Goal: Information Seeking & Learning: Learn about a topic

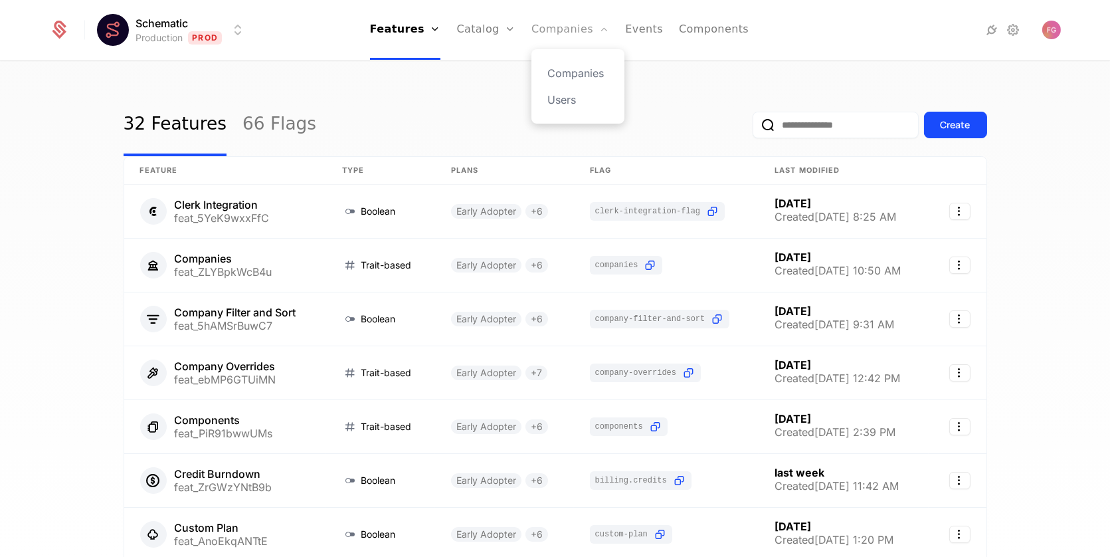
click at [570, 29] on link "Companies" at bounding box center [570, 30] width 78 height 60
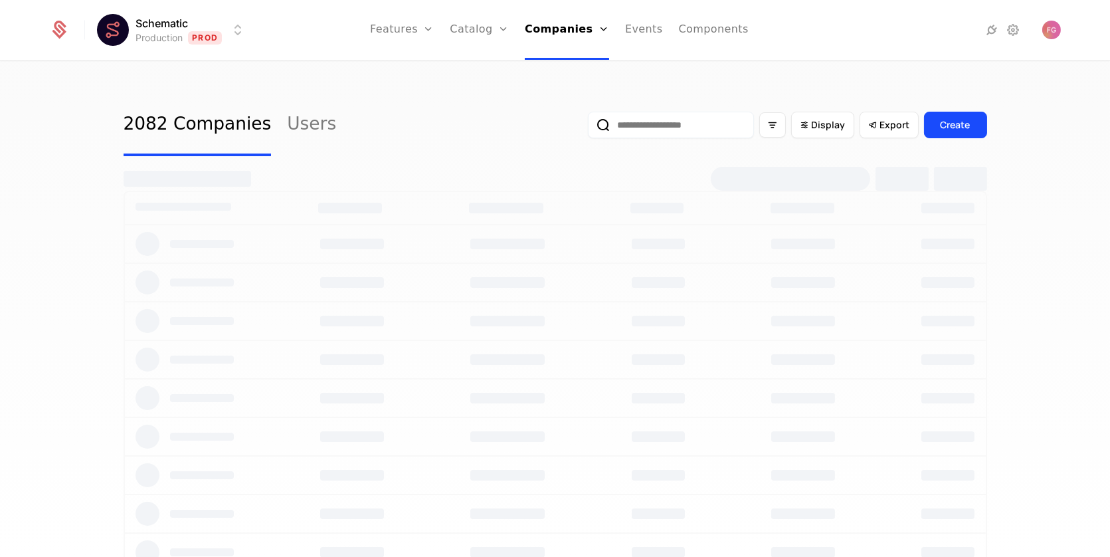
click at [665, 118] on input "email" at bounding box center [671, 125] width 166 height 27
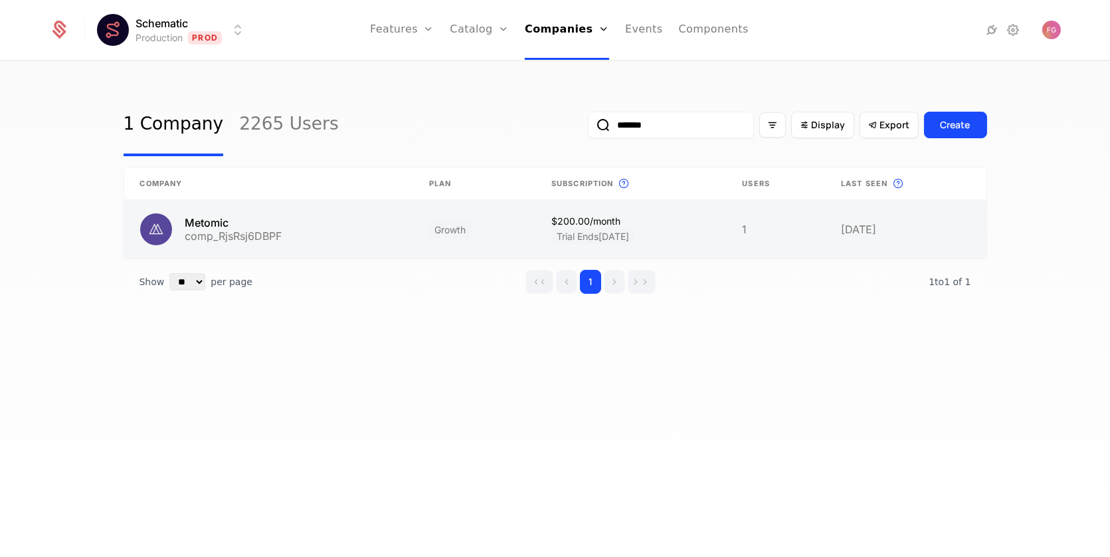
type input "*******"
click at [688, 235] on link at bounding box center [630, 229] width 191 height 58
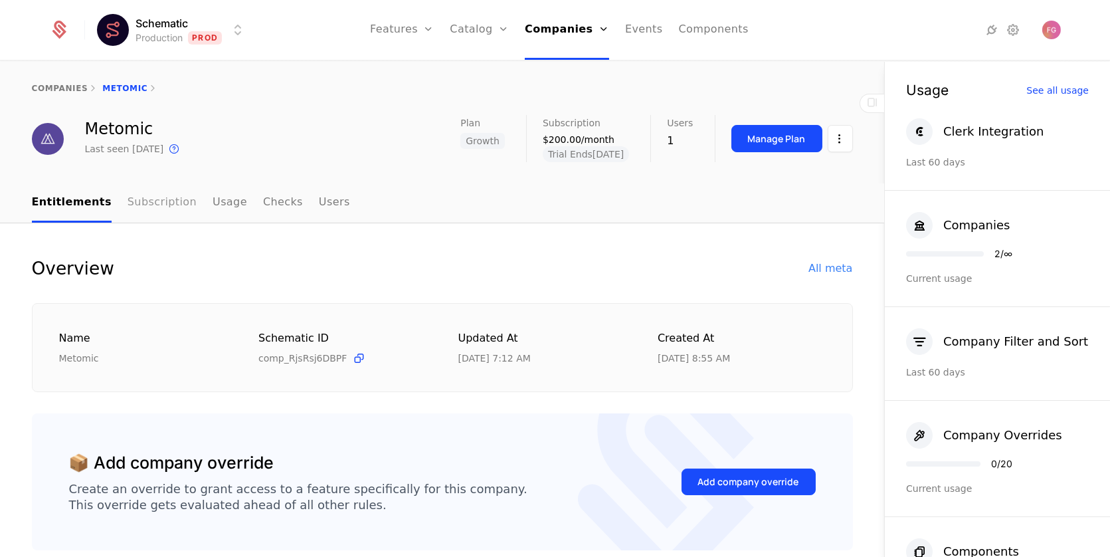
click at [157, 201] on link "Subscription" at bounding box center [162, 202] width 69 height 39
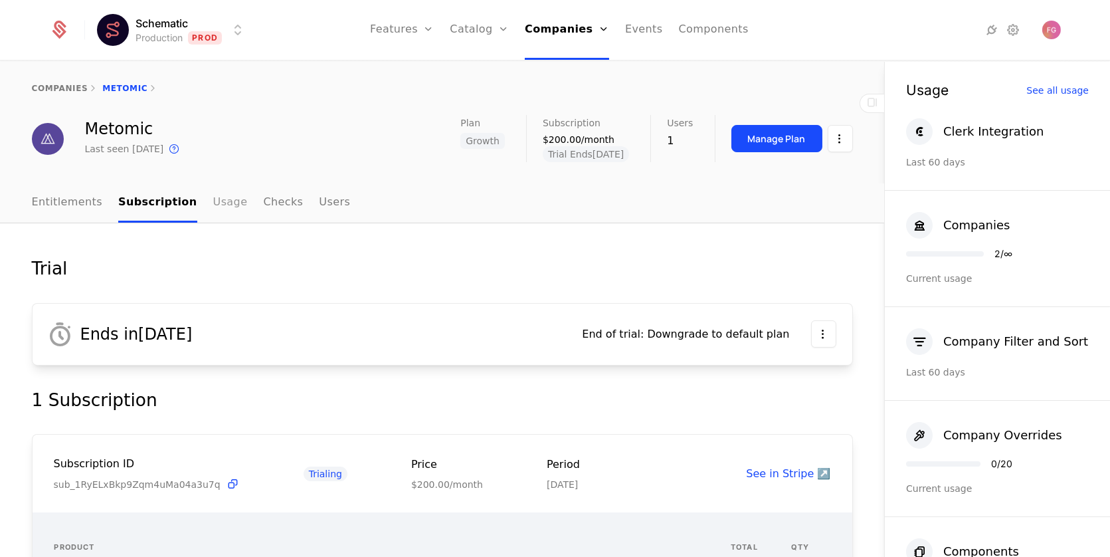
click at [216, 204] on link "Usage" at bounding box center [230, 202] width 35 height 39
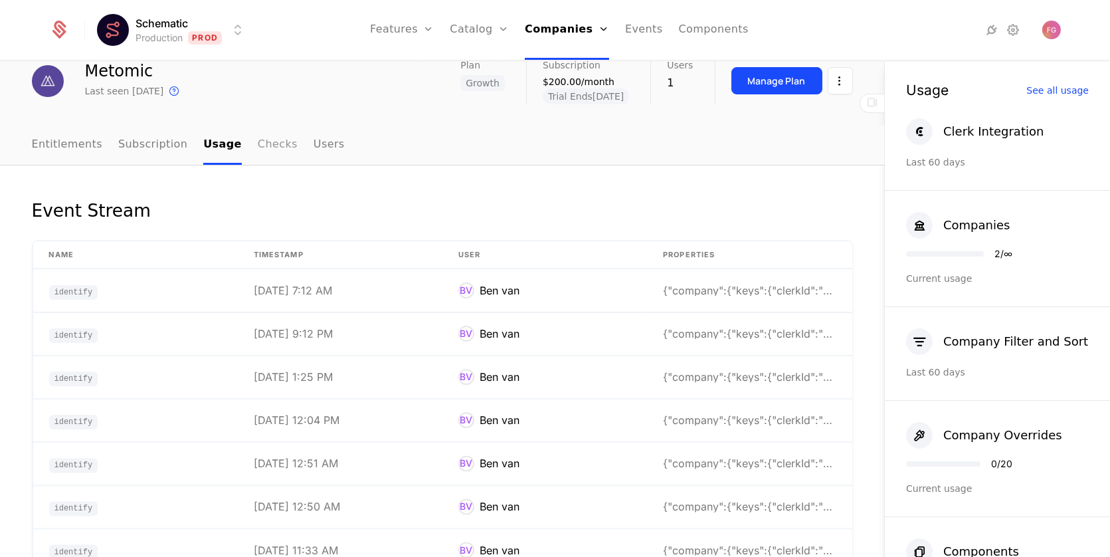
click at [258, 143] on link "Checks" at bounding box center [278, 145] width 40 height 39
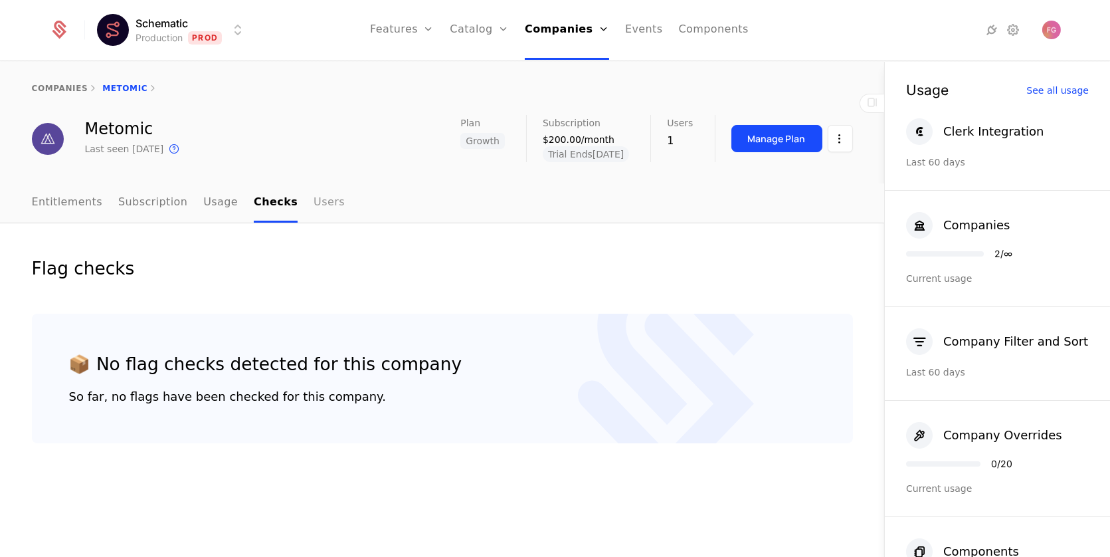
click at [324, 197] on link "Users" at bounding box center [329, 202] width 31 height 39
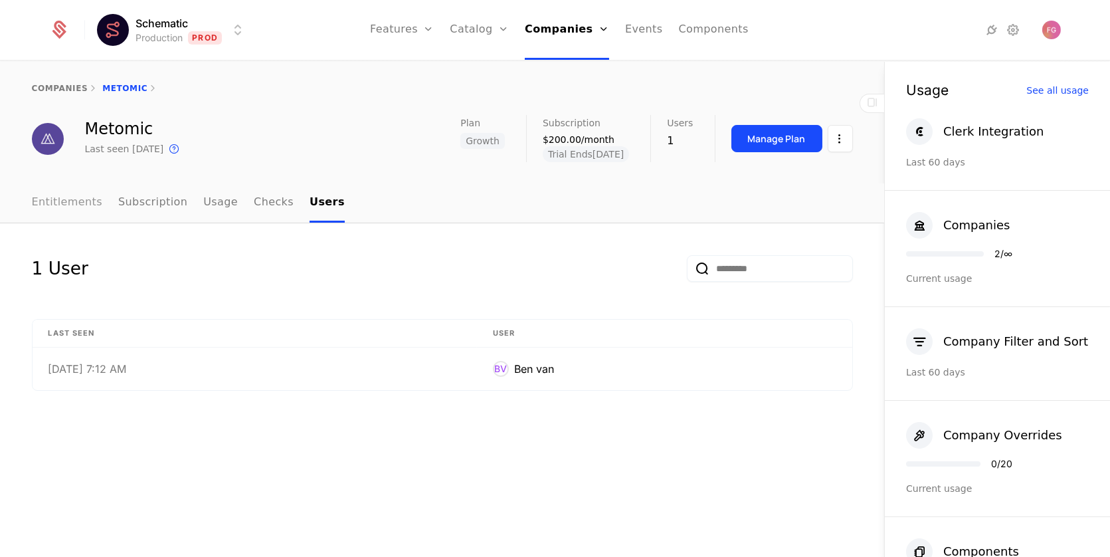
click at [47, 203] on link "Entitlements" at bounding box center [67, 202] width 71 height 39
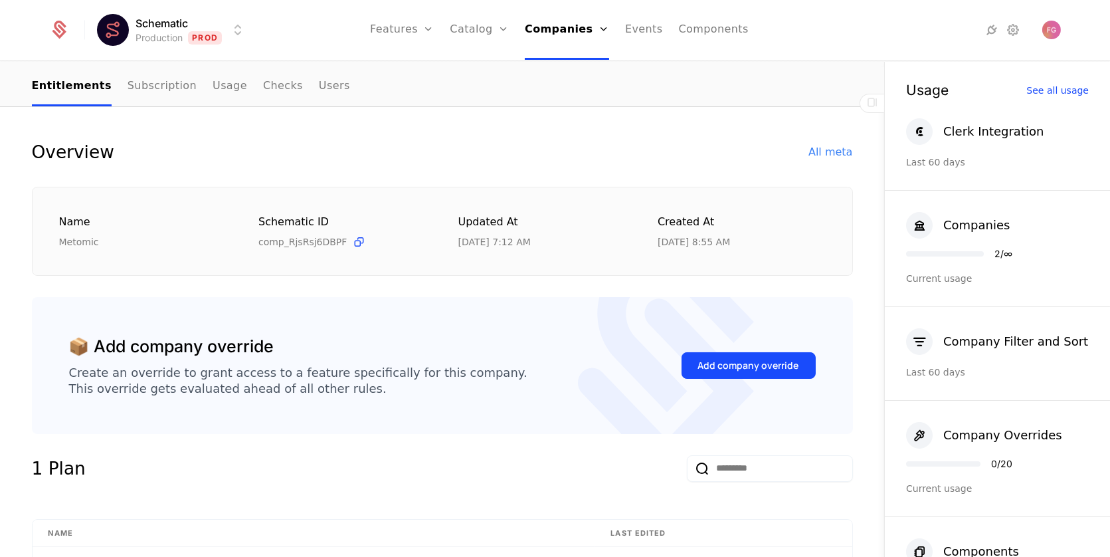
scroll to position [101, 0]
